Goal: Transaction & Acquisition: Purchase product/service

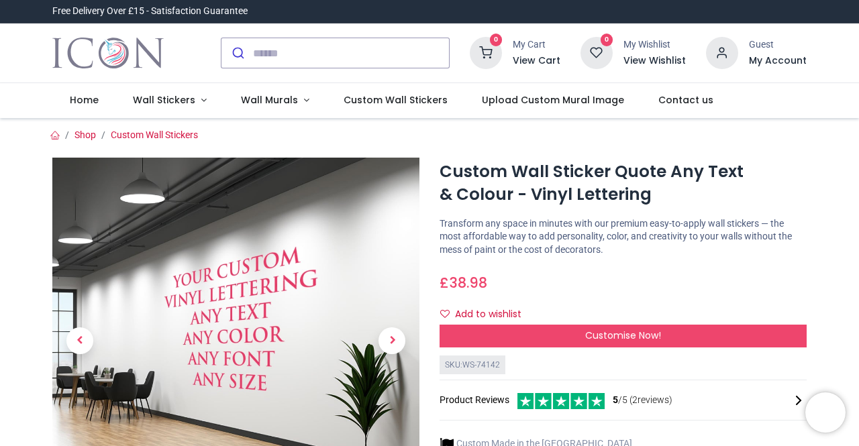
scroll to position [67, 0]
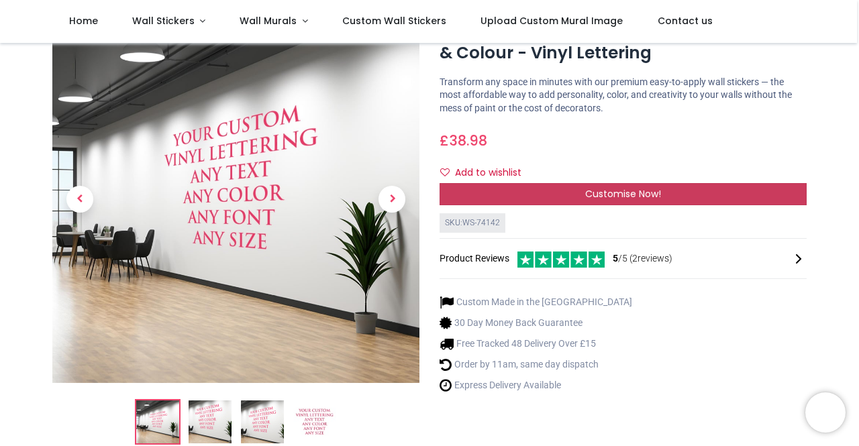
click at [636, 195] on span "Customise Now!" at bounding box center [623, 193] width 76 height 13
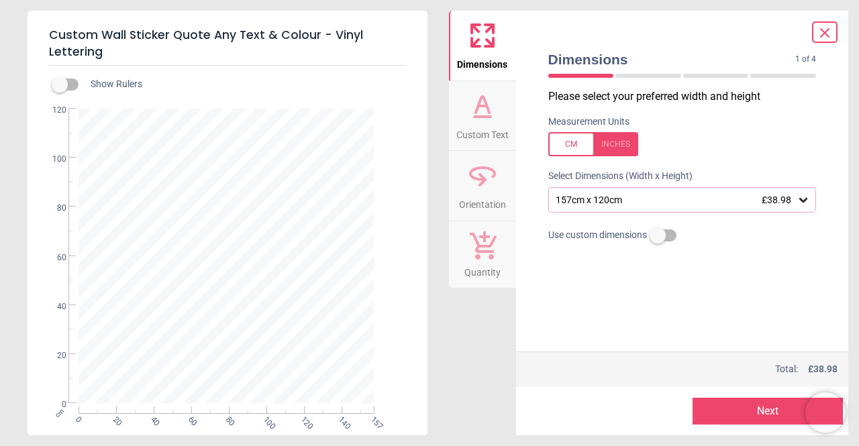
click at [803, 202] on icon at bounding box center [803, 200] width 8 height 5
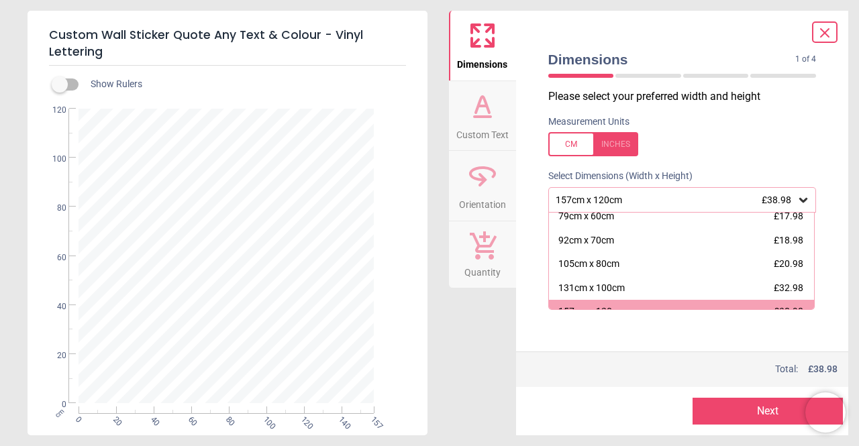
scroll to position [94, 0]
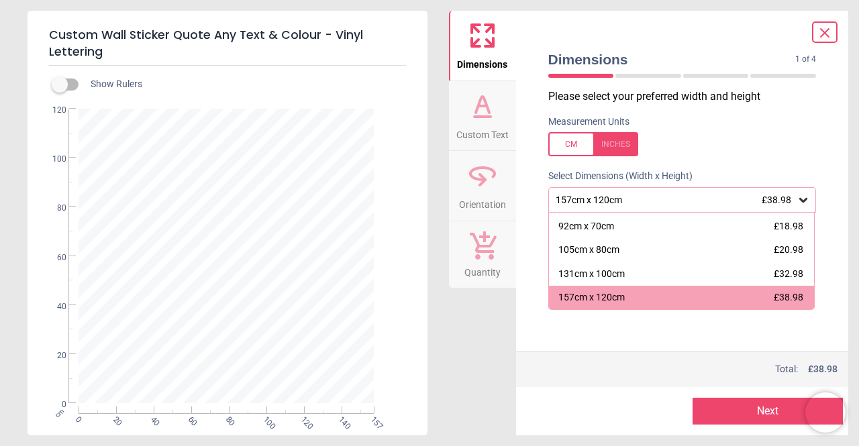
click at [798, 201] on icon at bounding box center [803, 199] width 13 height 13
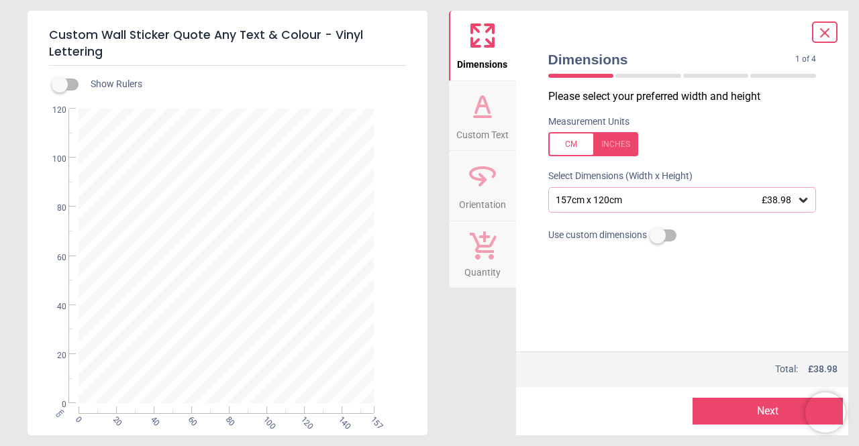
click at [595, 150] on div at bounding box center [593, 144] width 90 height 24
click at [597, 150] on div at bounding box center [593, 144] width 90 height 24
click at [803, 209] on div "157cm x 120cm £38.98" at bounding box center [682, 200] width 268 height 26
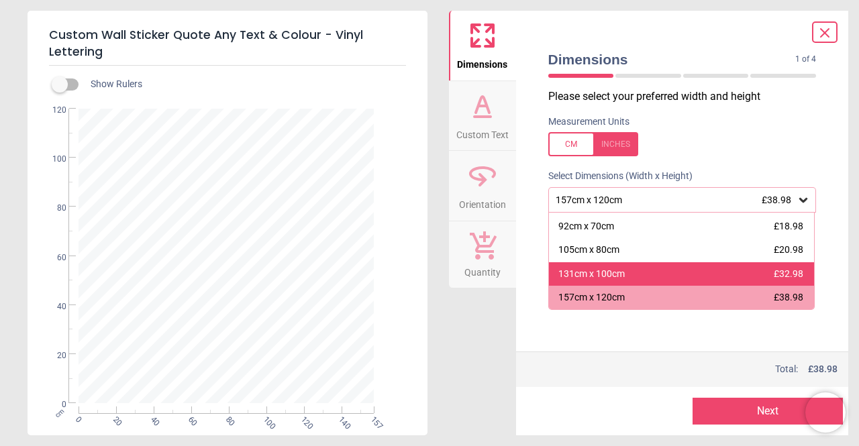
scroll to position [118, 0]
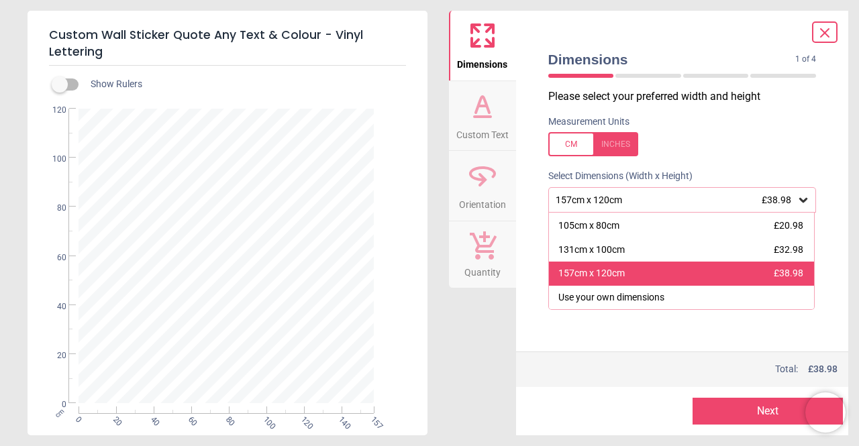
click at [626, 271] on div "157cm x 120cm £38.98" at bounding box center [682, 274] width 266 height 24
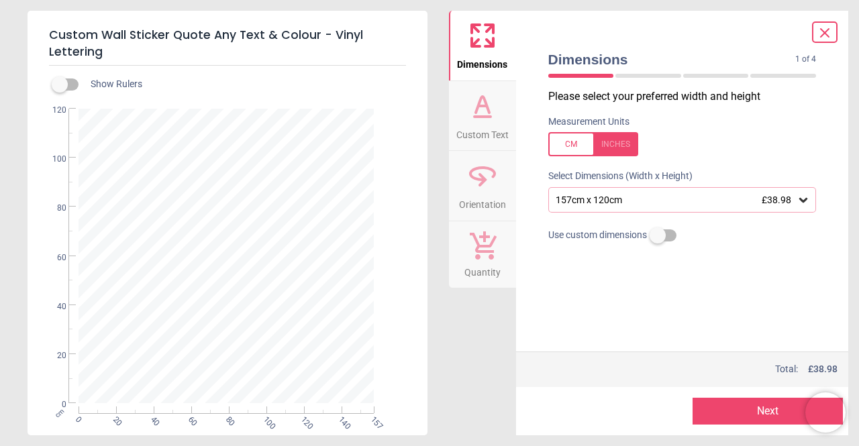
click at [478, 126] on span "Custom Text" at bounding box center [482, 132] width 52 height 20
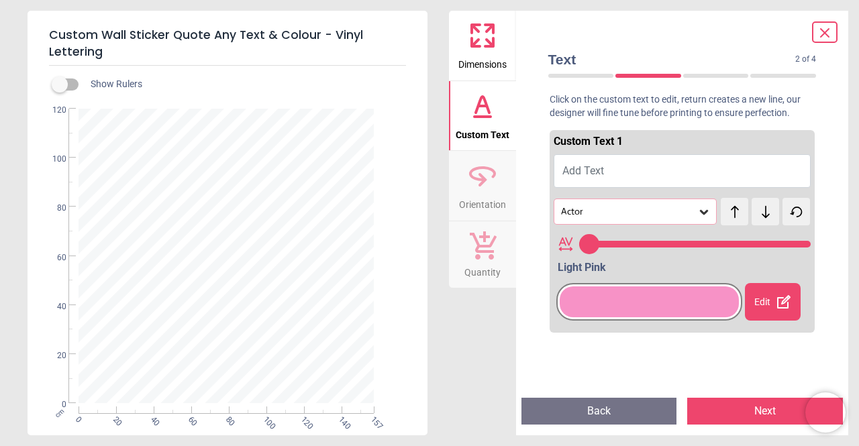
type input "**"
click at [478, 58] on span "Dimensions" at bounding box center [482, 62] width 48 height 20
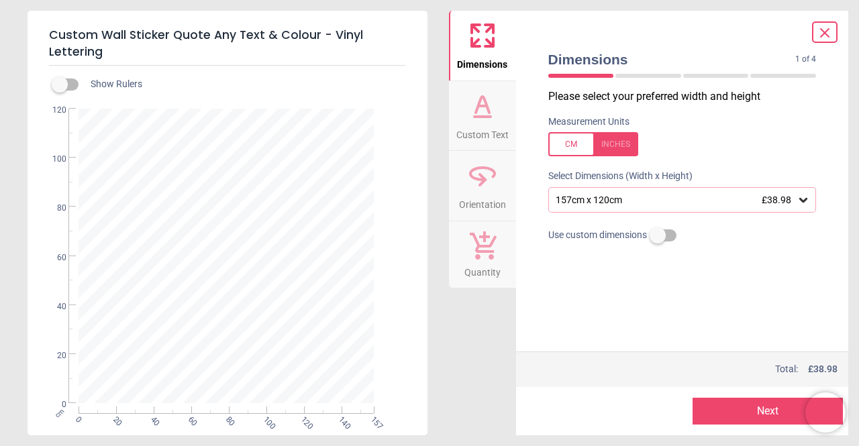
click at [795, 199] on div "157cm x 120cm £38.98" at bounding box center [675, 200] width 243 height 11
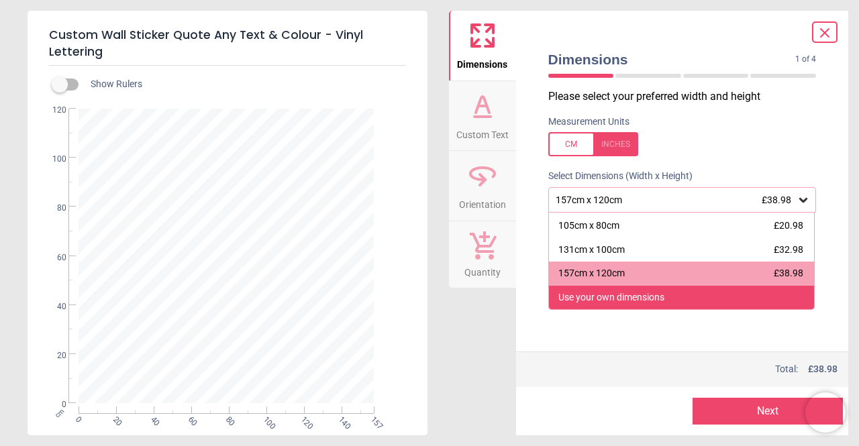
click at [640, 295] on div "Use your own dimensions" at bounding box center [611, 297] width 106 height 13
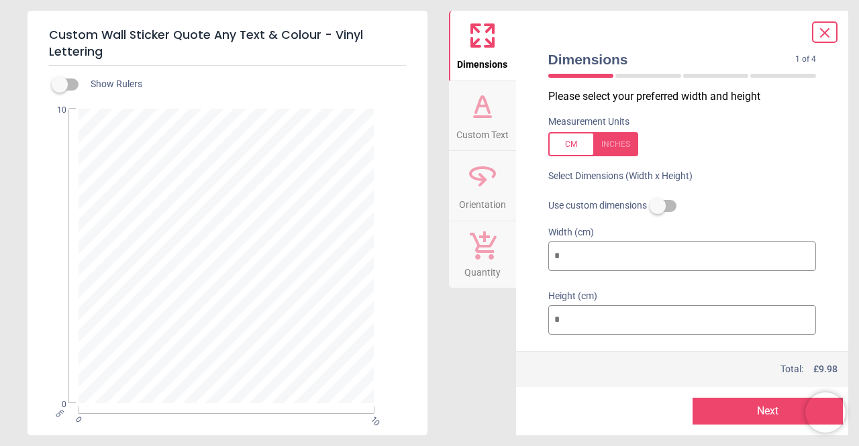
click at [658, 145] on label at bounding box center [682, 144] width 268 height 24
type input "*"
click at [577, 149] on div at bounding box center [593, 144] width 90 height 24
type input "**"
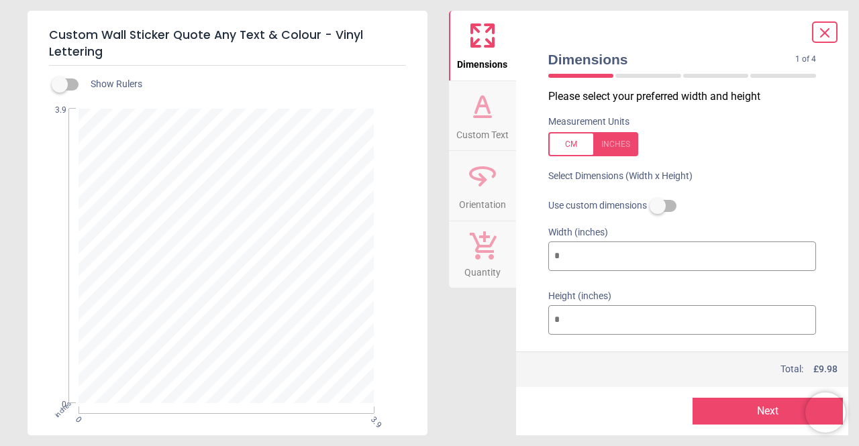
type input "**"
click at [658, 206] on label at bounding box center [658, 206] width 0 height 0
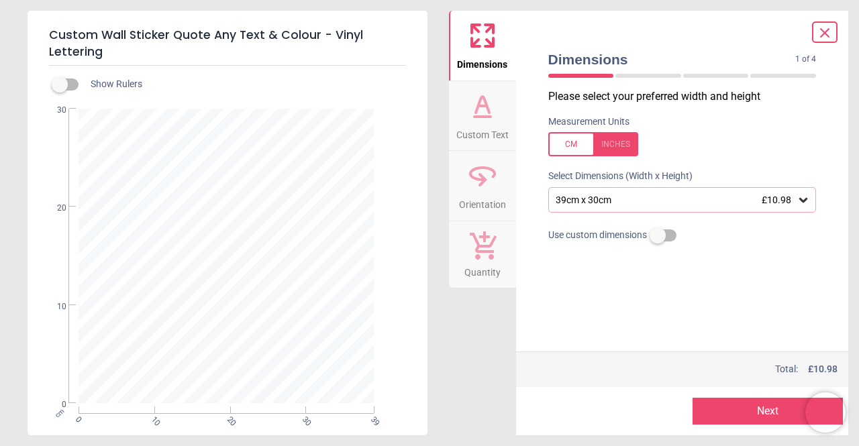
click at [769, 198] on span "£10.98" at bounding box center [777, 200] width 30 height 11
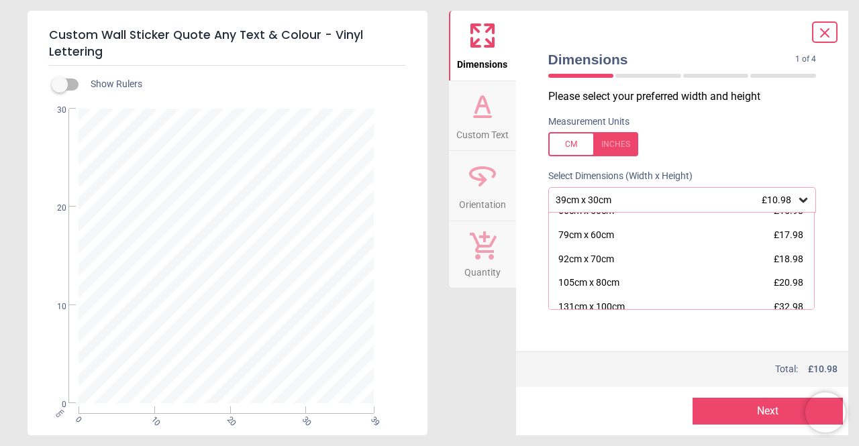
scroll to position [118, 0]
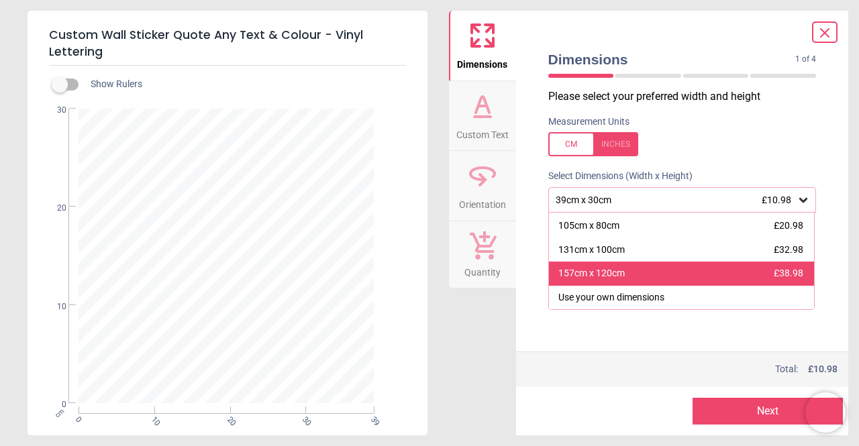
click at [603, 272] on div "157cm x 120cm" at bounding box center [591, 273] width 66 height 13
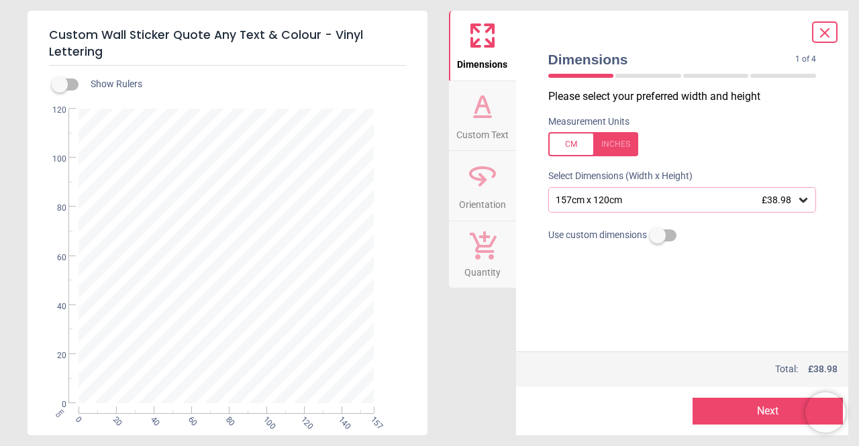
click at [769, 119] on div "Measurement Units" at bounding box center [683, 136] width 290 height 52
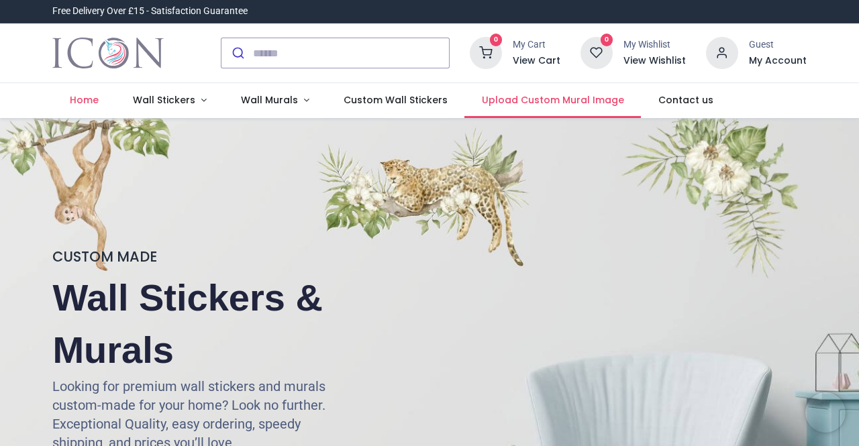
click at [565, 102] on span "Upload Custom Mural Image" at bounding box center [553, 99] width 142 height 13
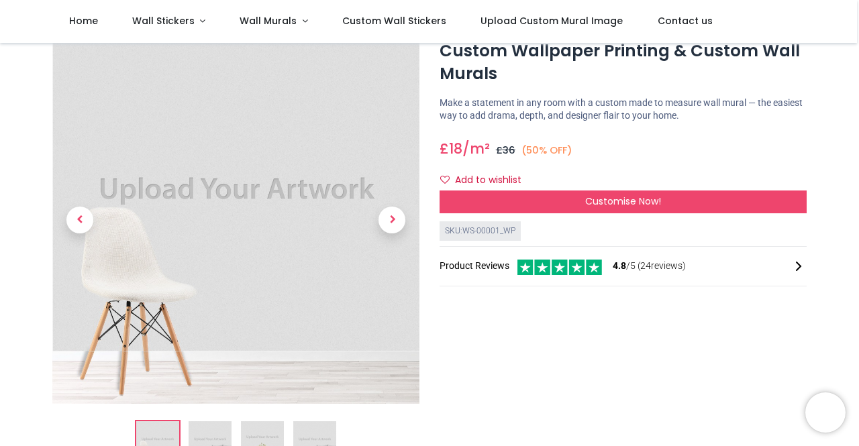
scroll to position [67, 0]
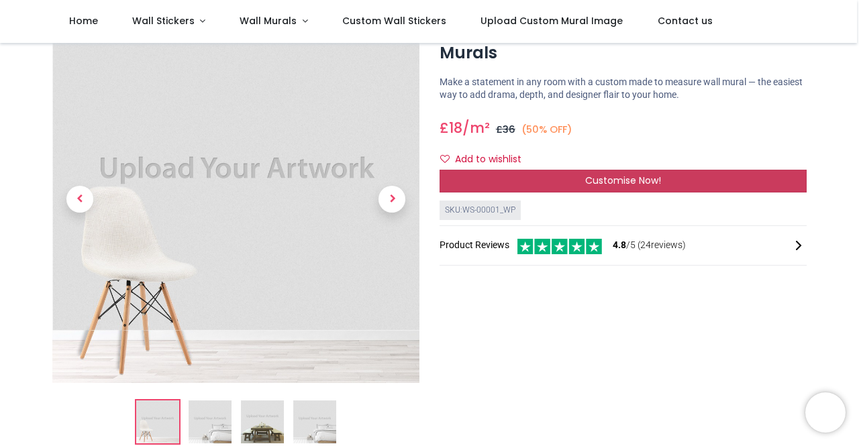
click at [587, 178] on span "Customise Now!" at bounding box center [623, 180] width 76 height 13
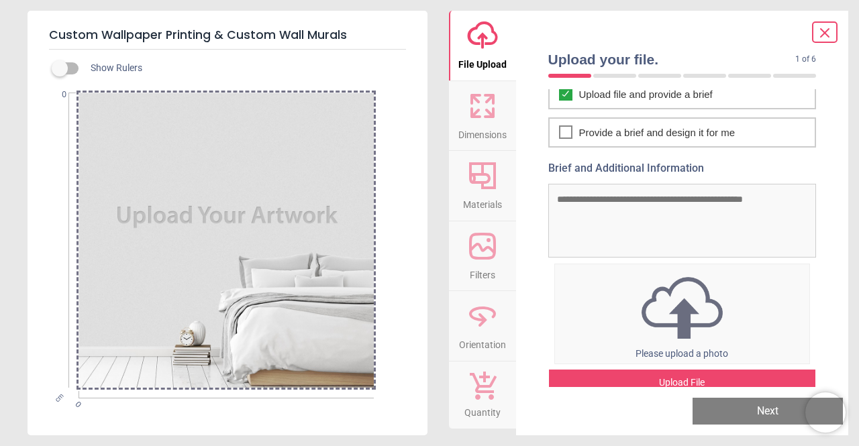
scroll to position [56, 0]
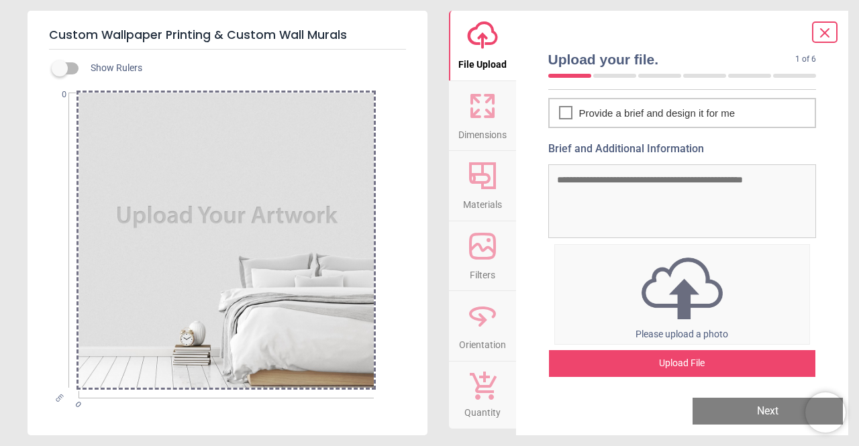
click at [689, 357] on div "Upload File" at bounding box center [682, 363] width 267 height 27
click at [683, 358] on div "Upload File" at bounding box center [682, 363] width 267 height 27
click at [666, 362] on div "Upload File" at bounding box center [682, 363] width 267 height 27
click at [671, 355] on div "Upload File" at bounding box center [682, 363] width 267 height 27
